Goal: Navigation & Orientation: Understand site structure

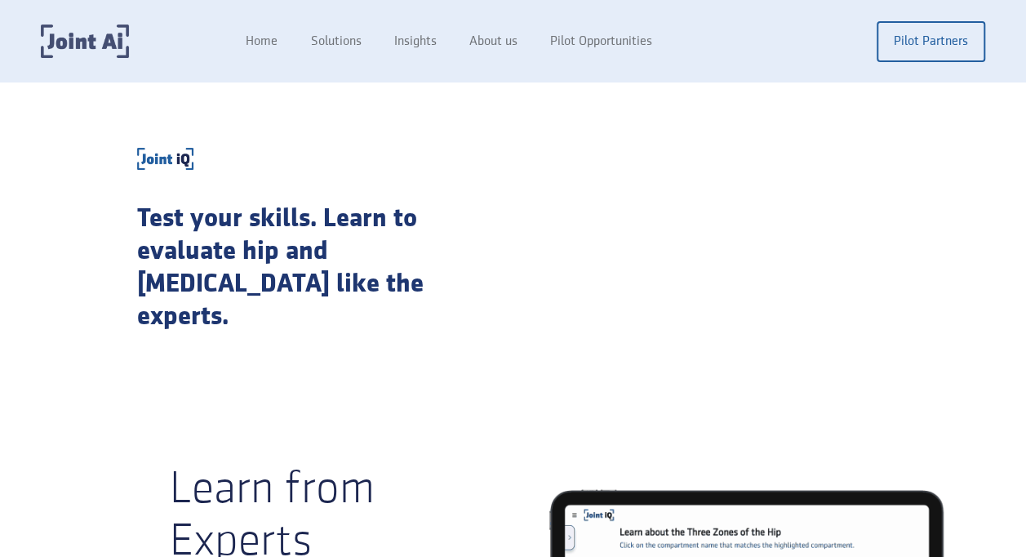
click at [106, 42] on img "home" at bounding box center [85, 40] width 88 height 33
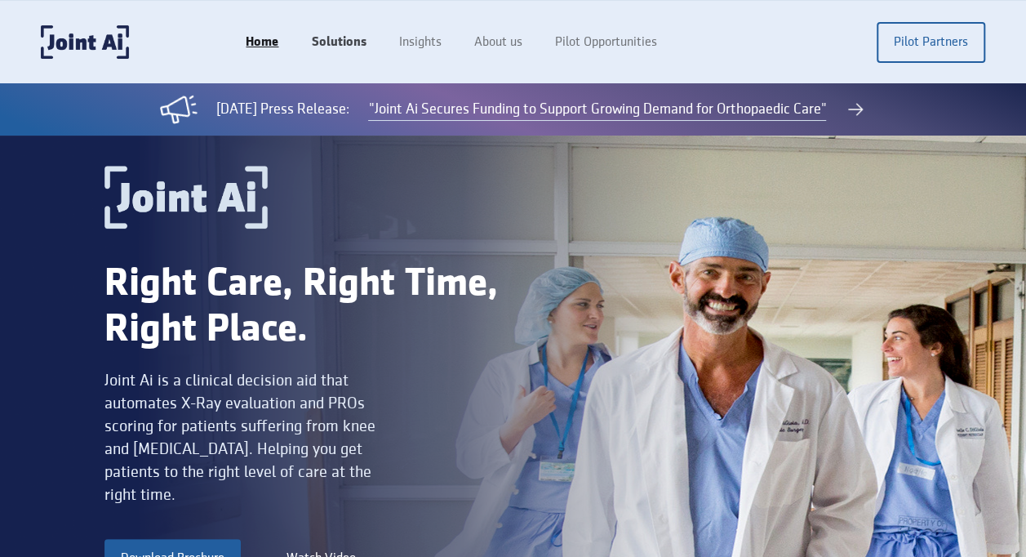
click at [336, 43] on link "Solutions" at bounding box center [338, 42] width 87 height 31
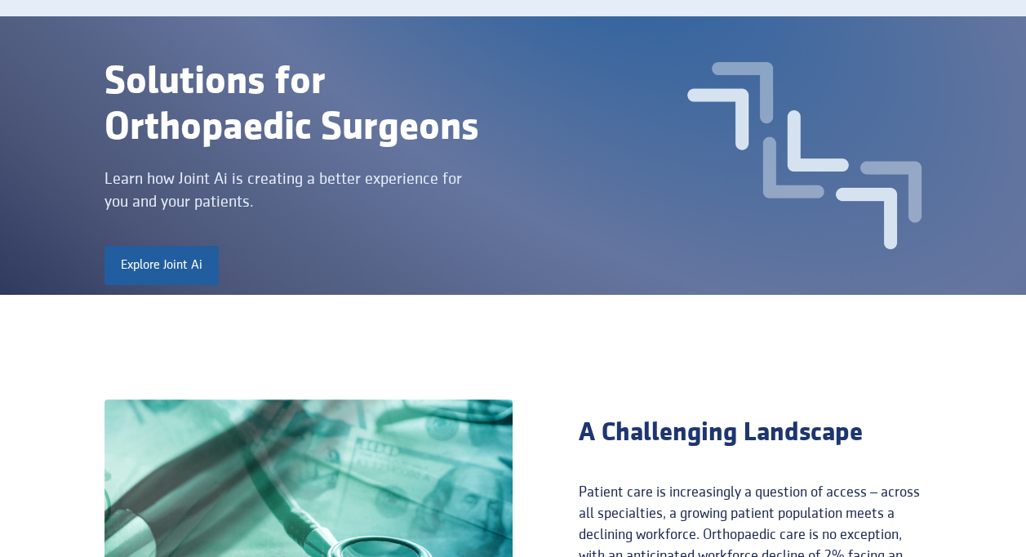
scroll to position [34, 0]
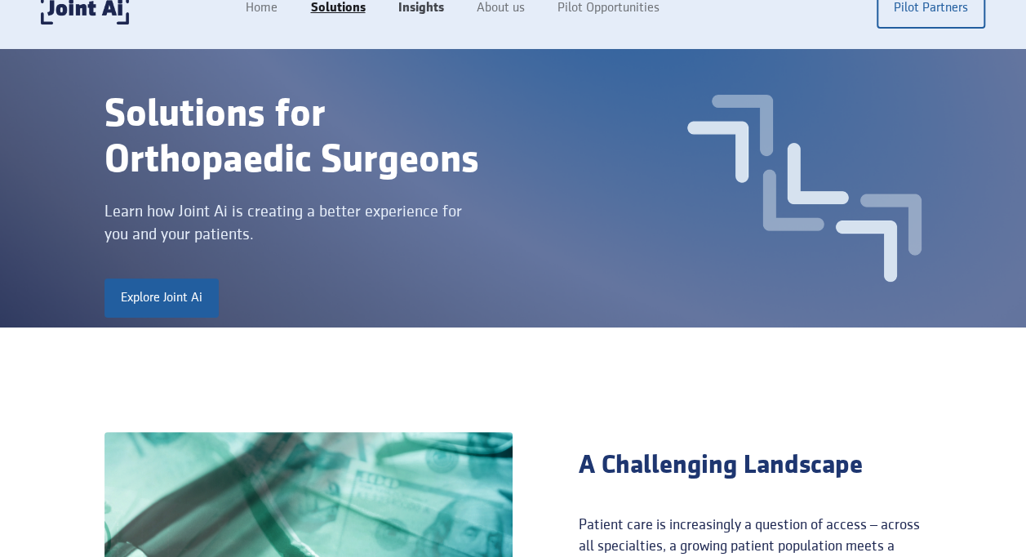
click at [420, 8] on link "Insights" at bounding box center [420, 8] width 78 height 31
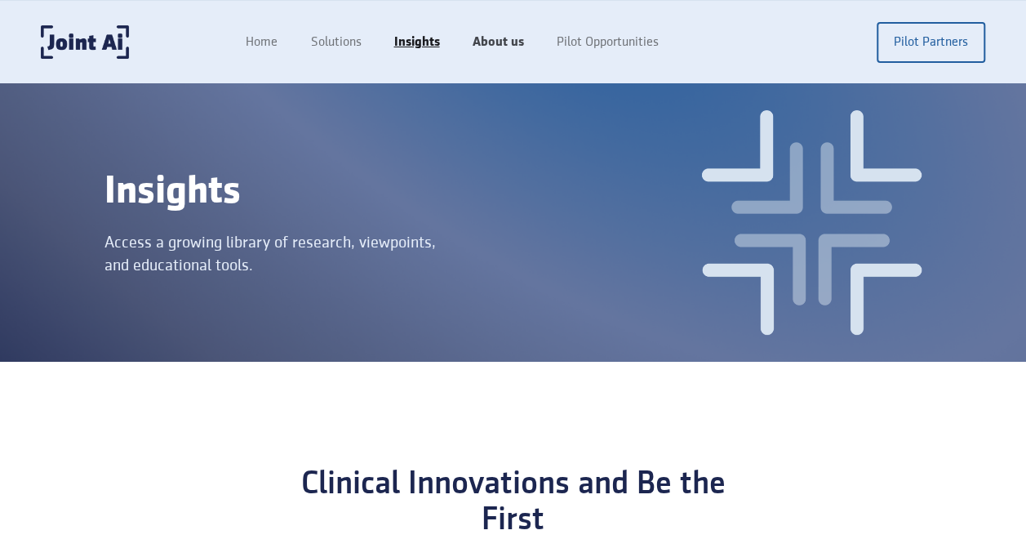
click at [506, 38] on link "About us" at bounding box center [498, 42] width 84 height 31
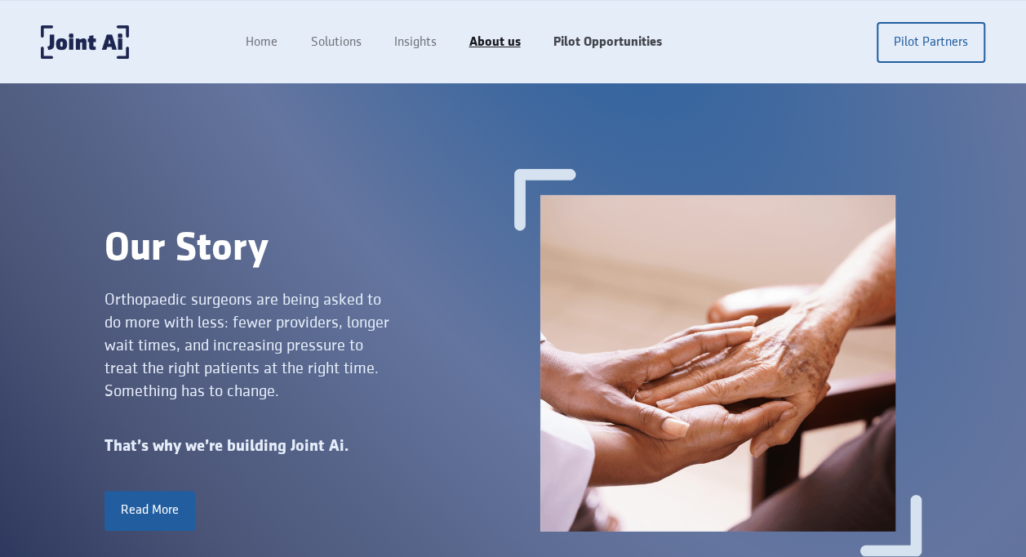
click at [603, 39] on link "Pilot Opportunities" at bounding box center [606, 42] width 141 height 31
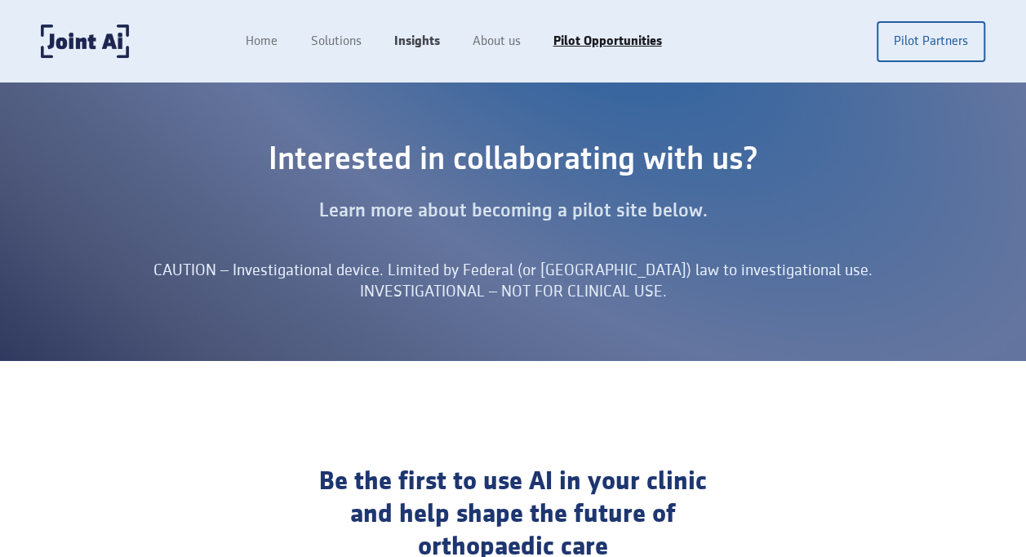
click at [421, 35] on link "Insights" at bounding box center [416, 41] width 78 height 31
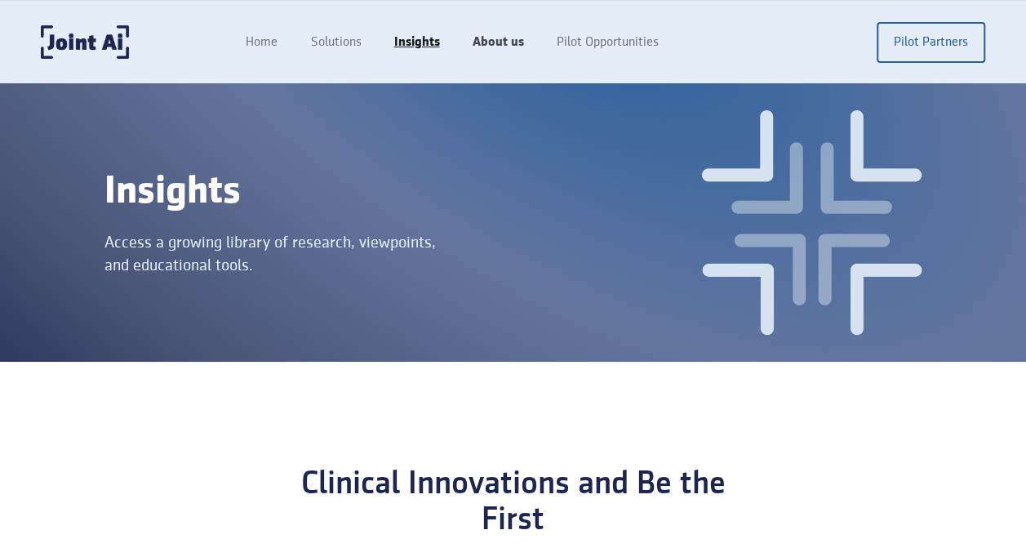
click at [492, 47] on link "About us" at bounding box center [498, 42] width 84 height 31
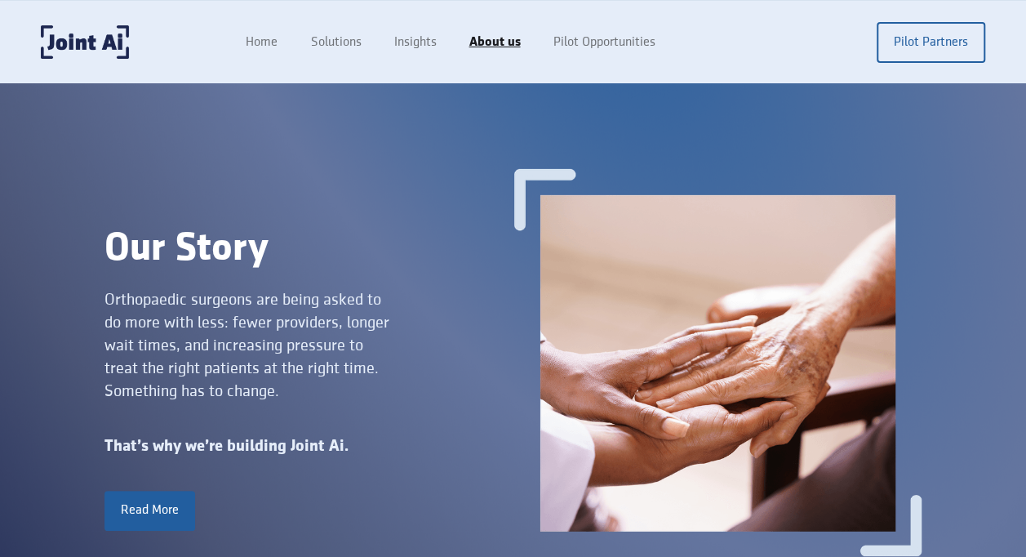
click at [353, 36] on link "Solutions" at bounding box center [335, 42] width 83 height 31
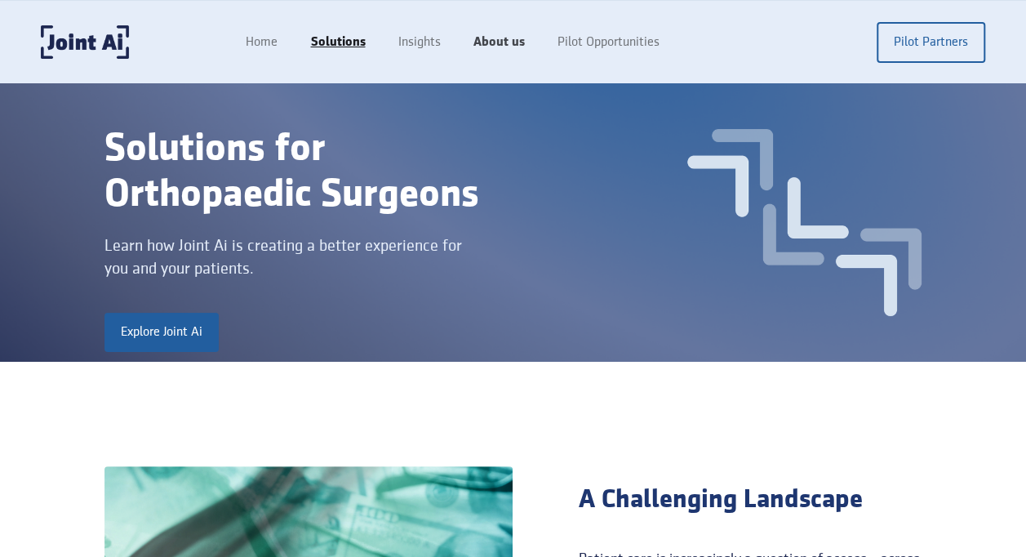
click at [487, 43] on link "About us" at bounding box center [498, 42] width 84 height 31
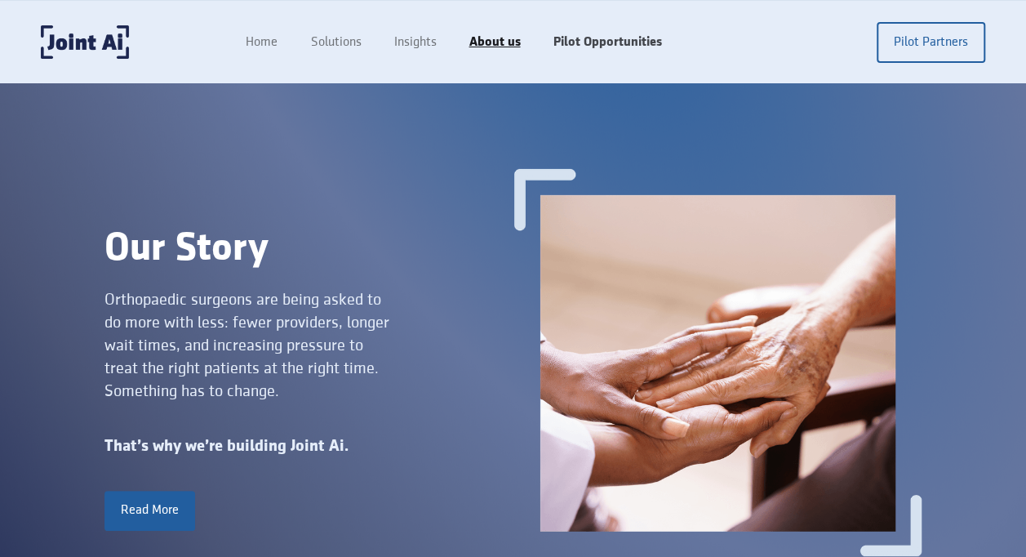
click at [596, 32] on link "Pilot Opportunities" at bounding box center [606, 42] width 141 height 31
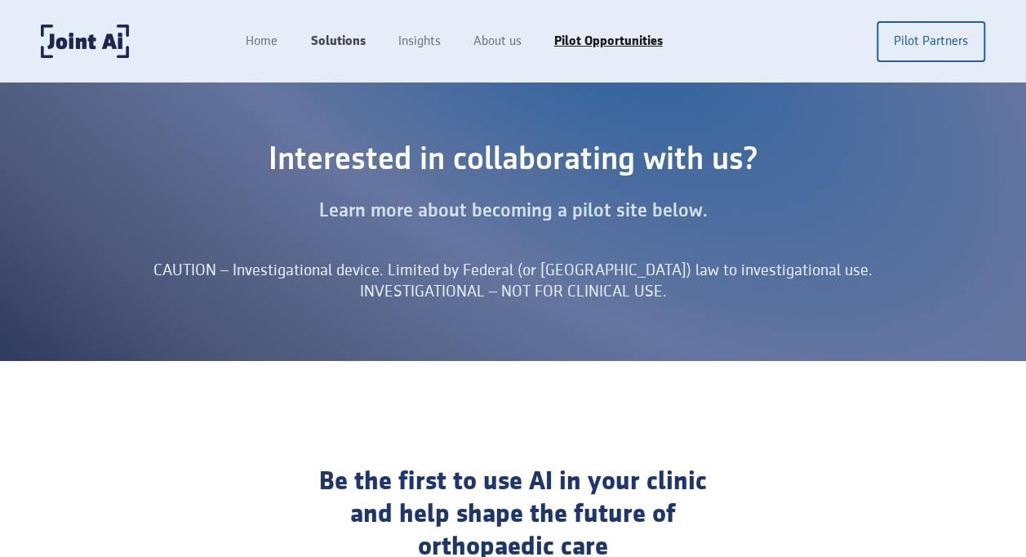
click at [323, 41] on link "Solutions" at bounding box center [337, 41] width 87 height 31
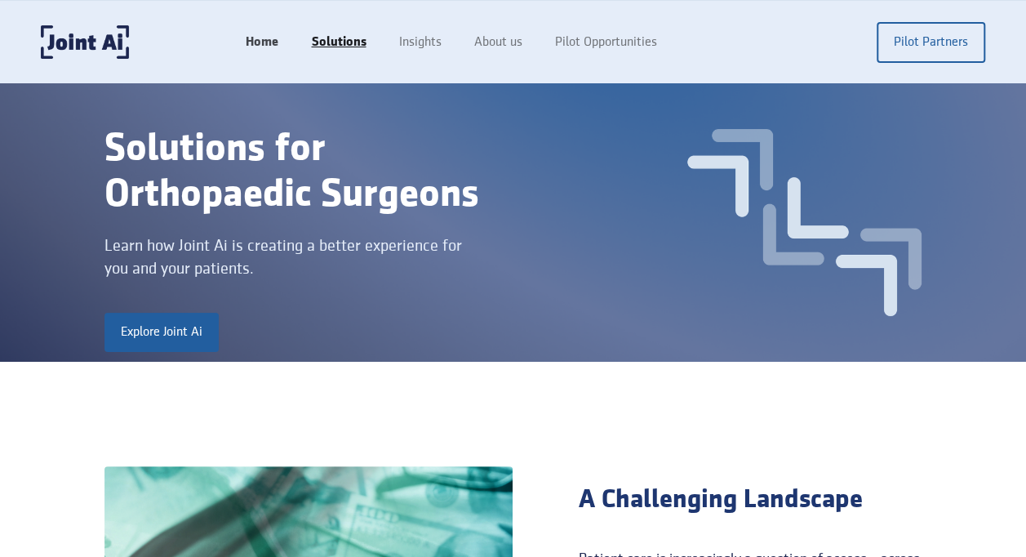
click at [251, 41] on link "Home" at bounding box center [261, 42] width 65 height 31
